Goal: Information Seeking & Learning: Compare options

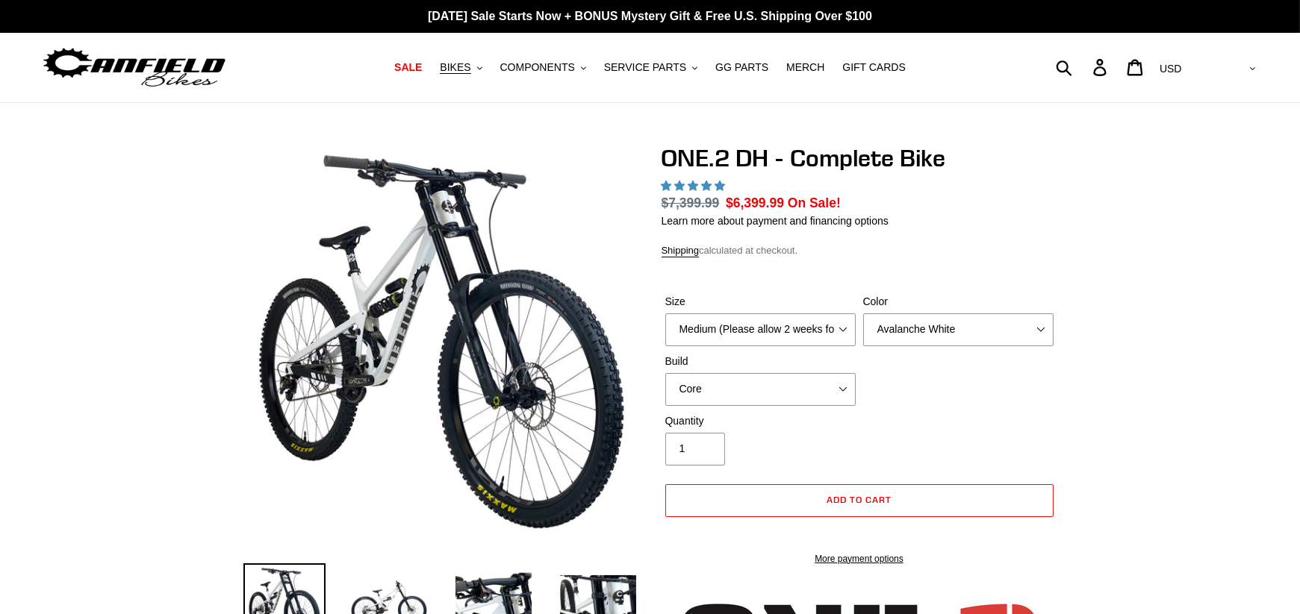
select select "highest-rating"
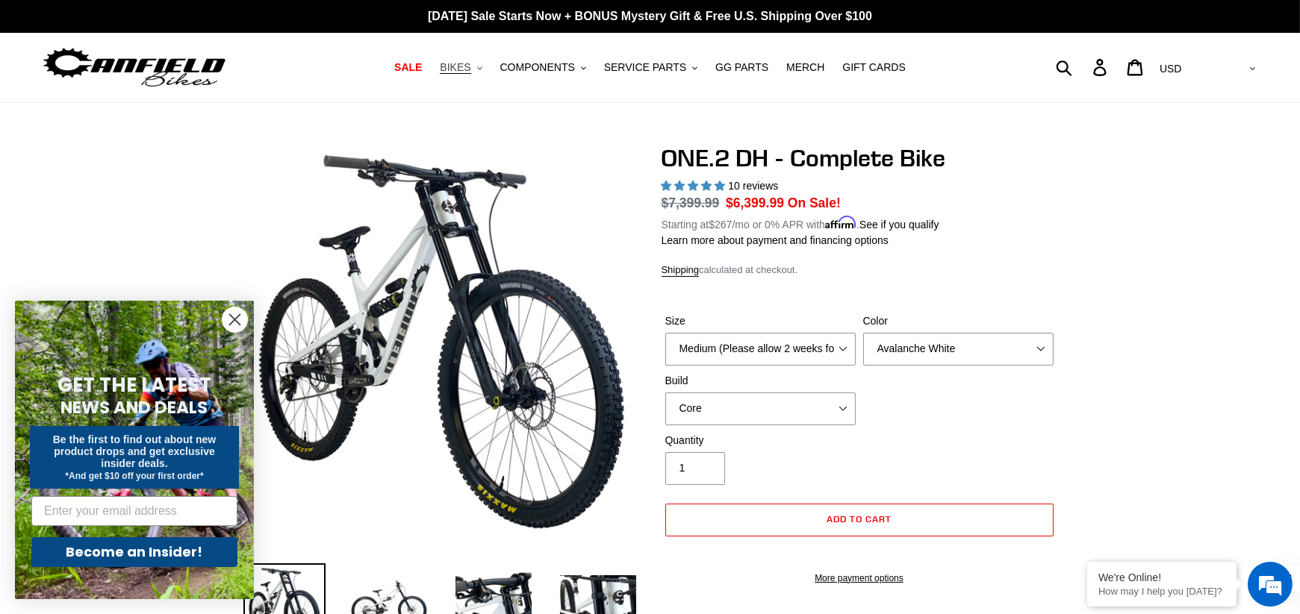
click at [478, 67] on button "BIKES .cls-1{fill:#231f20}" at bounding box center [460, 67] width 57 height 20
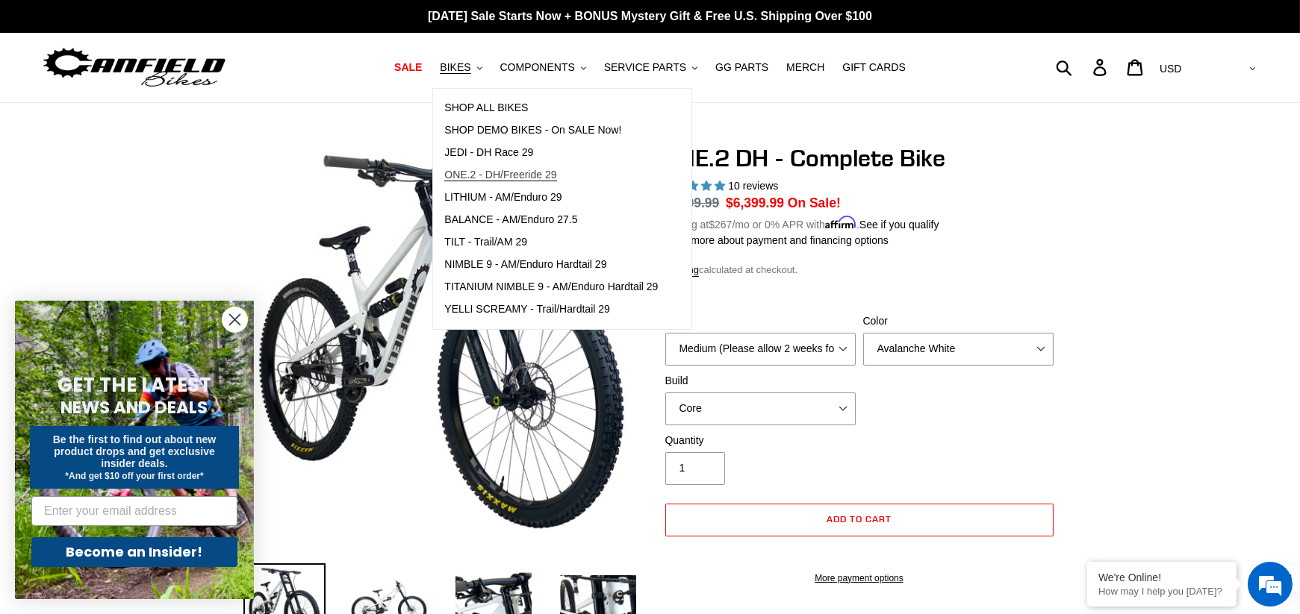
click at [529, 172] on span "ONE.2 - DH/Freeride 29" at bounding box center [500, 175] width 112 height 13
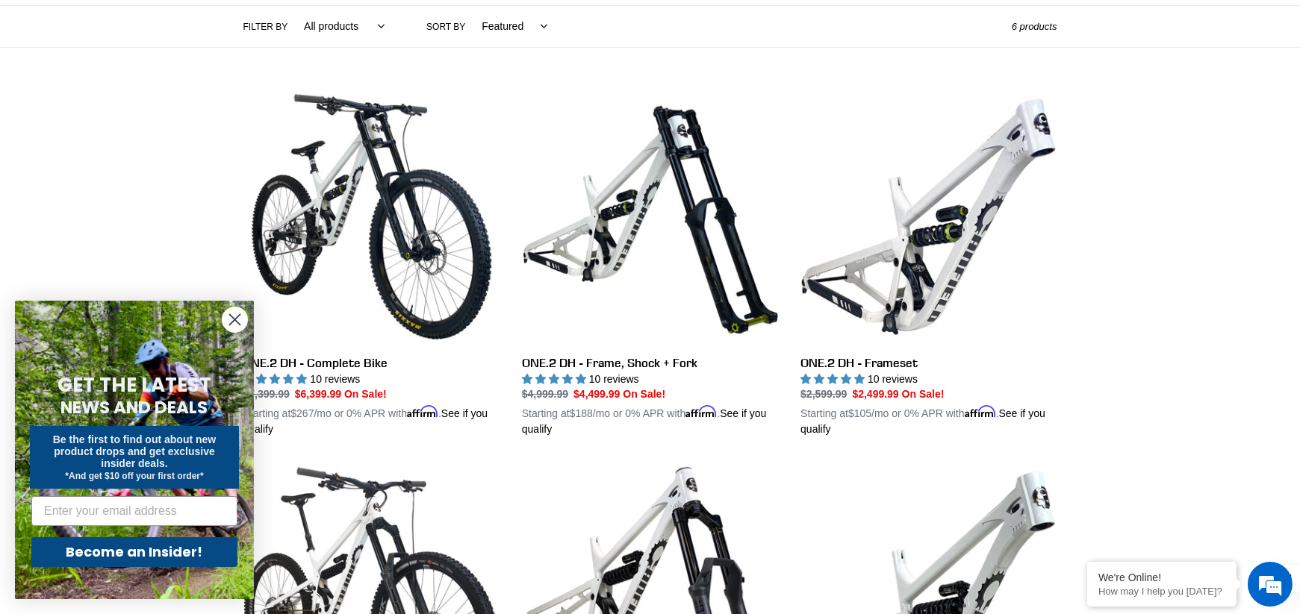
scroll to position [363, 0]
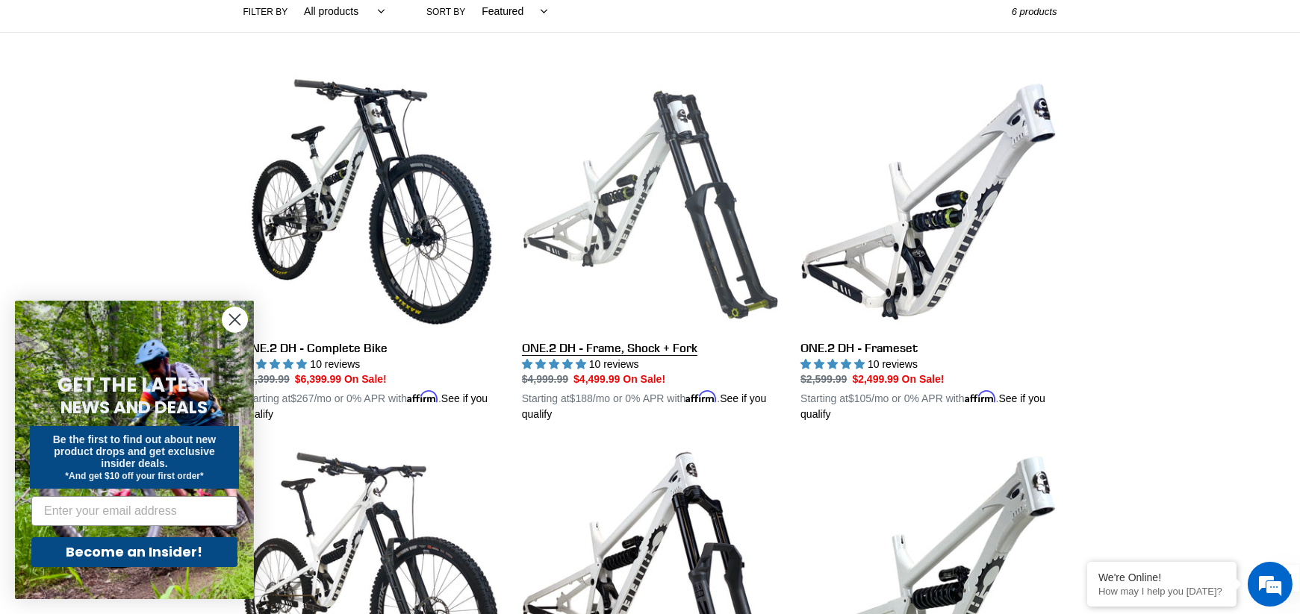
click at [615, 247] on link "ONE.2 DH - Frame, Shock + Fork" at bounding box center [650, 248] width 256 height 349
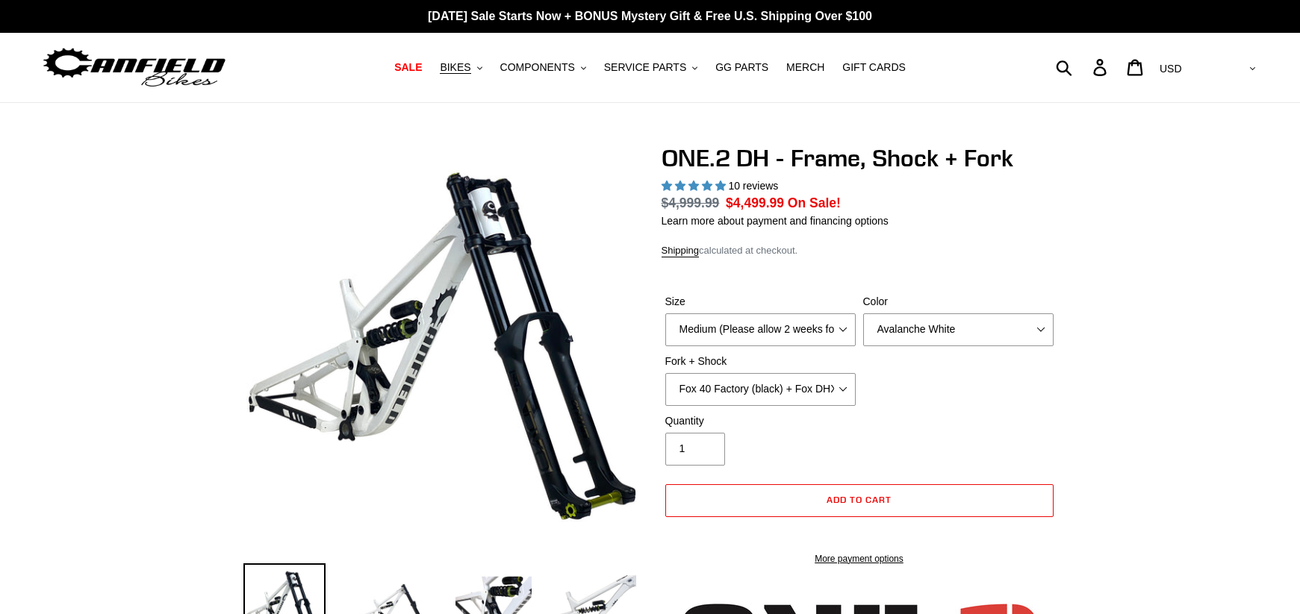
select select "highest-rating"
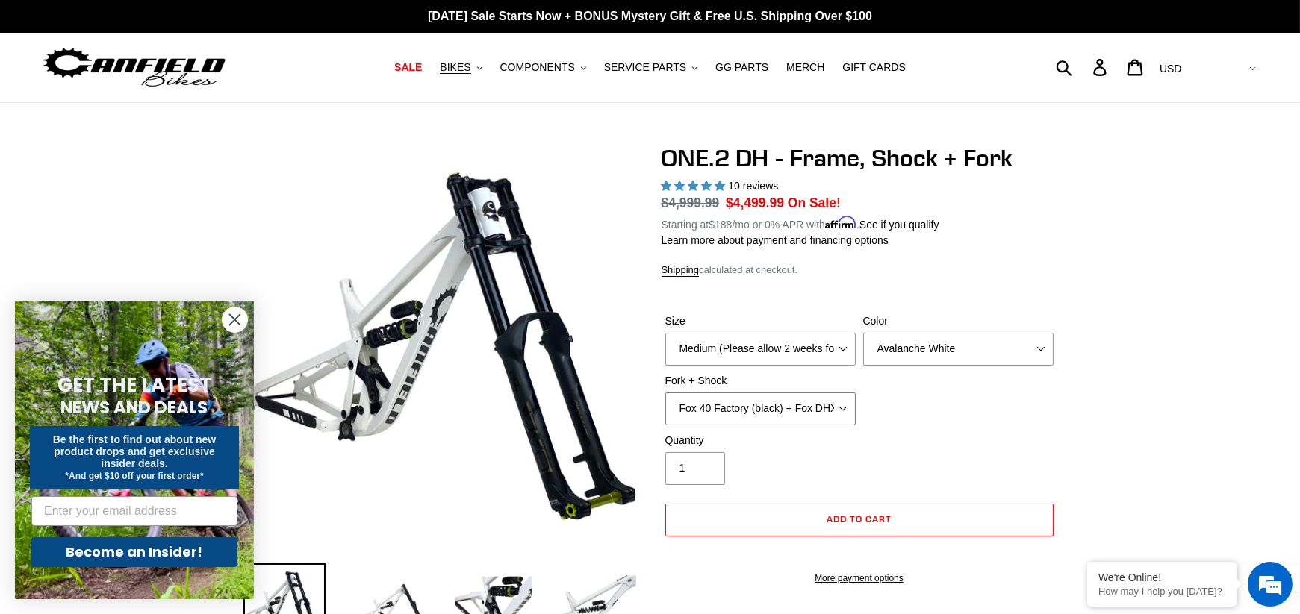
click at [835, 410] on select "Fox 40 Factory (black) + Fox DHX2 250x75 Fox 40 Factory (orange) + Fox DHX2 250…" at bounding box center [760, 409] width 190 height 33
click at [665, 393] on select "Fox 40 Factory (black) + Fox DHX2 250x75 Fox 40 Factory (orange) + Fox DHX2 250…" at bounding box center [760, 409] width 190 height 33
click at [839, 408] on select "Fox 40 Factory (black) + Fox DHX2 250x75 Fox 40 Factory (orange) + Fox DHX2 250…" at bounding box center [760, 409] width 190 height 33
click at [665, 393] on select "Fox 40 Factory (black) + Fox DHX2 250x75 Fox 40 Factory (orange) + Fox DHX2 250…" at bounding box center [760, 409] width 190 height 33
click at [841, 408] on select "Fox 40 Factory (black) + Fox DHX2 250x75 Fox 40 Factory (orange) + Fox DHX2 250…" at bounding box center [760, 409] width 190 height 33
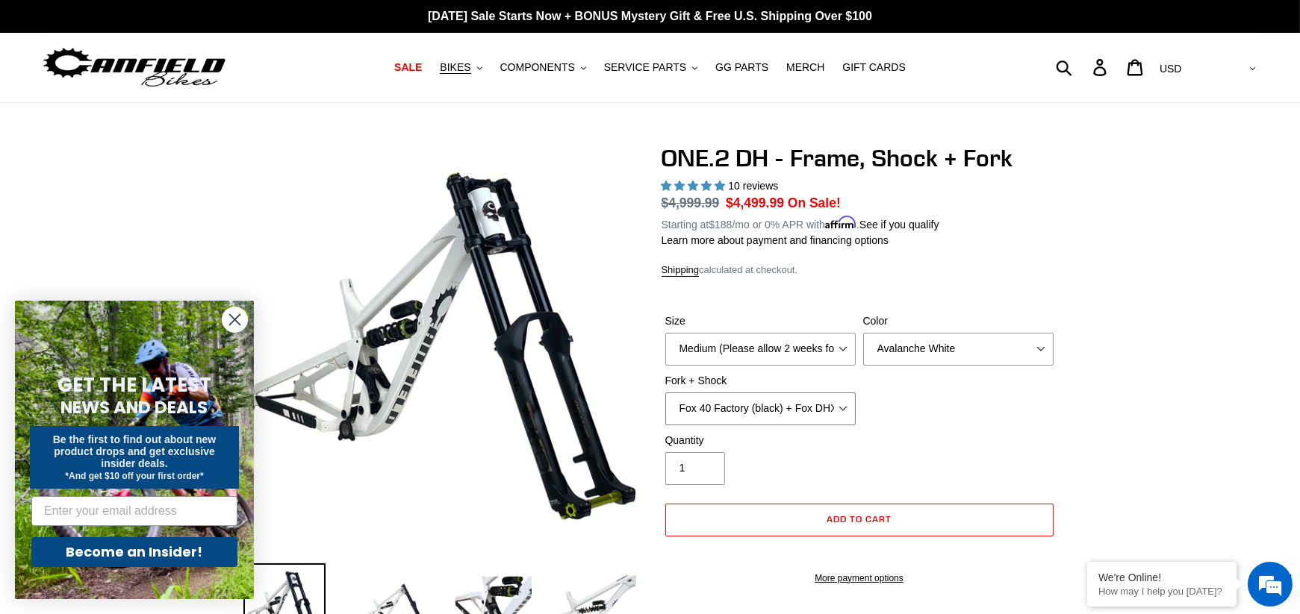
click at [665, 393] on select "Fox 40 Factory (black) + Fox DHX2 250x75 Fox 40 Factory (orange) + Fox DHX2 250…" at bounding box center [760, 409] width 190 height 33
click at [832, 405] on select "Fox 40 Factory (black) + Fox DHX2 250x75 Fox 40 Factory (orange) + Fox DHX2 250…" at bounding box center [760, 409] width 190 height 33
select select "Fox 40 Factory (orange) + Fox DHX2 250x75"
click at [665, 393] on select "Fox 40 Factory (black) + Fox DHX2 250x75 Fox 40 Factory (orange) + Fox DHX2 250…" at bounding box center [760, 409] width 190 height 33
